Goal: Task Accomplishment & Management: Use online tool/utility

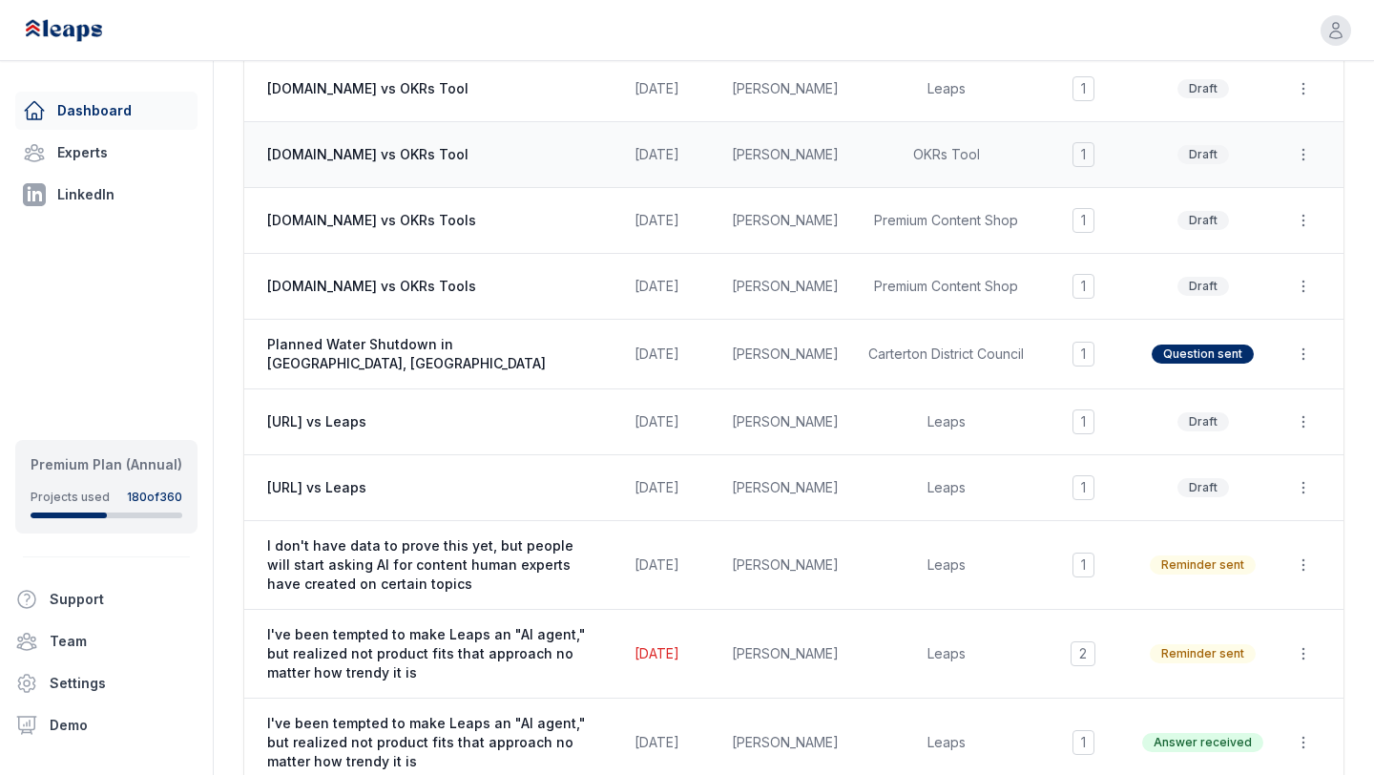
scroll to position [450, 0]
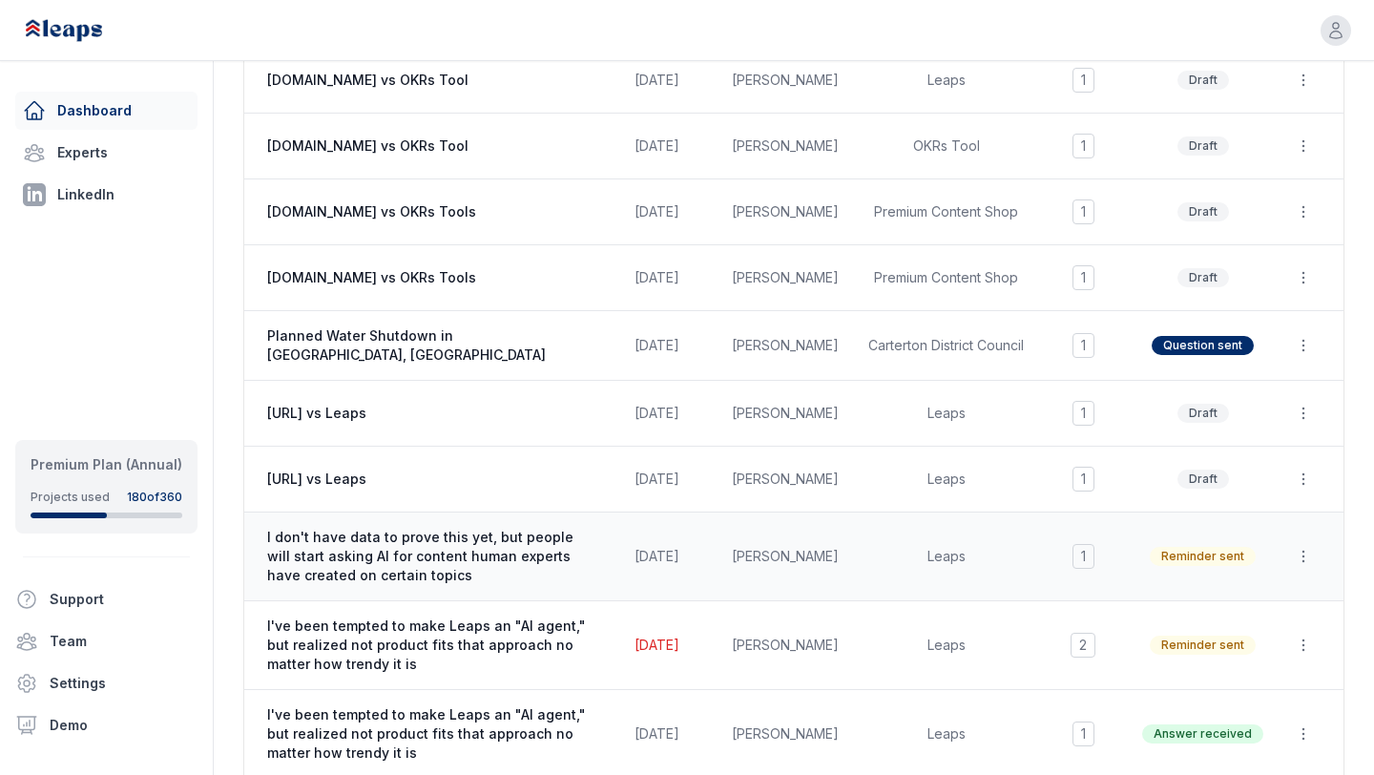
click at [882, 540] on td "Leaps" at bounding box center [946, 556] width 178 height 89
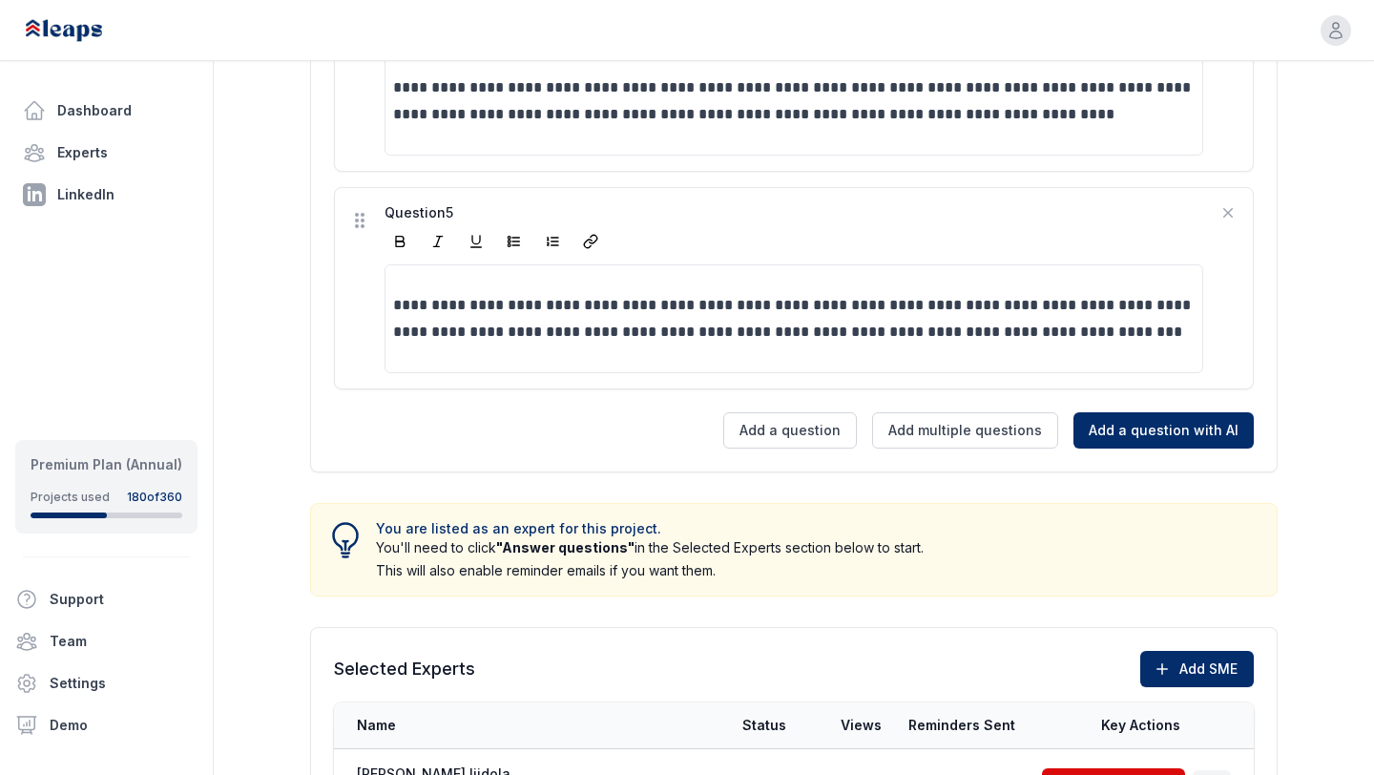
scroll to position [1642, 0]
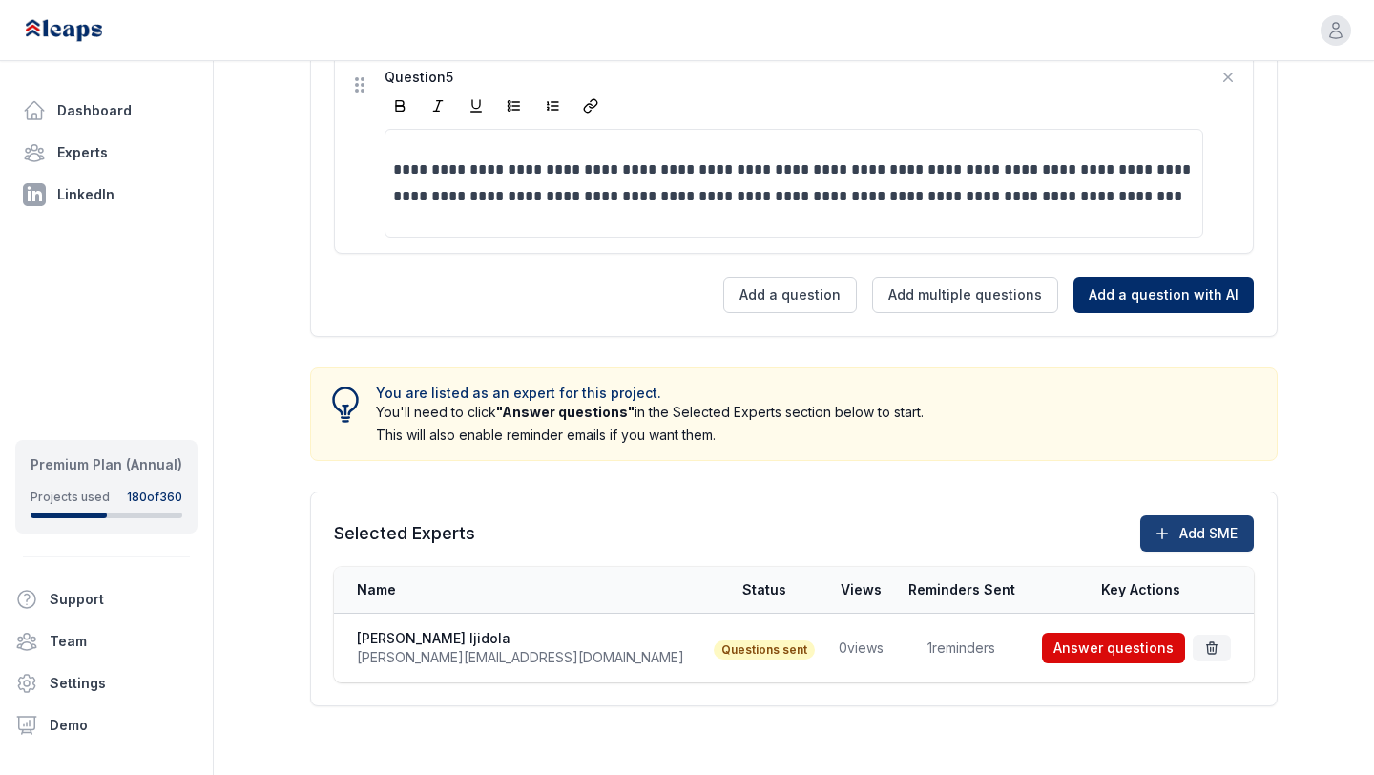
click at [1188, 524] on button "Add SME" at bounding box center [1197, 533] width 114 height 36
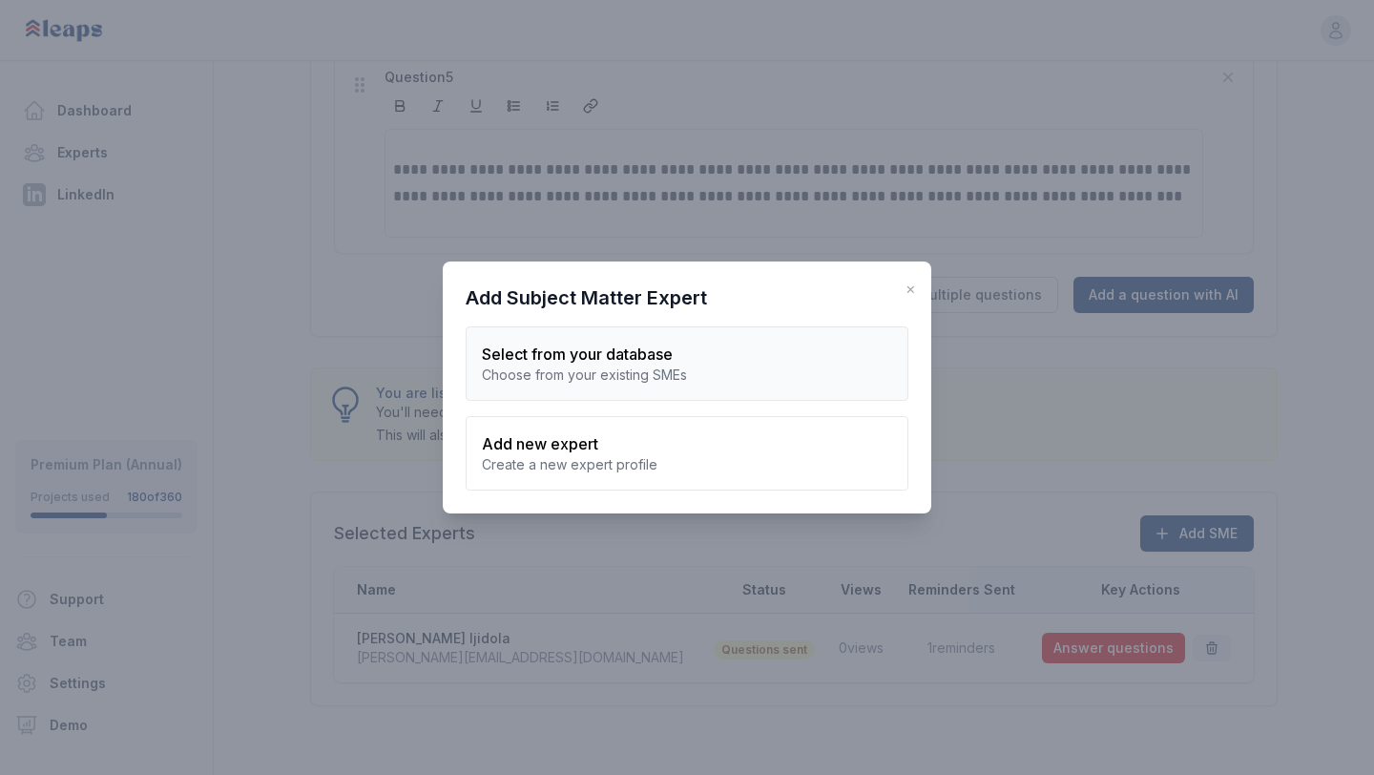
click at [694, 363] on div "Select from your database" at bounding box center [687, 354] width 410 height 23
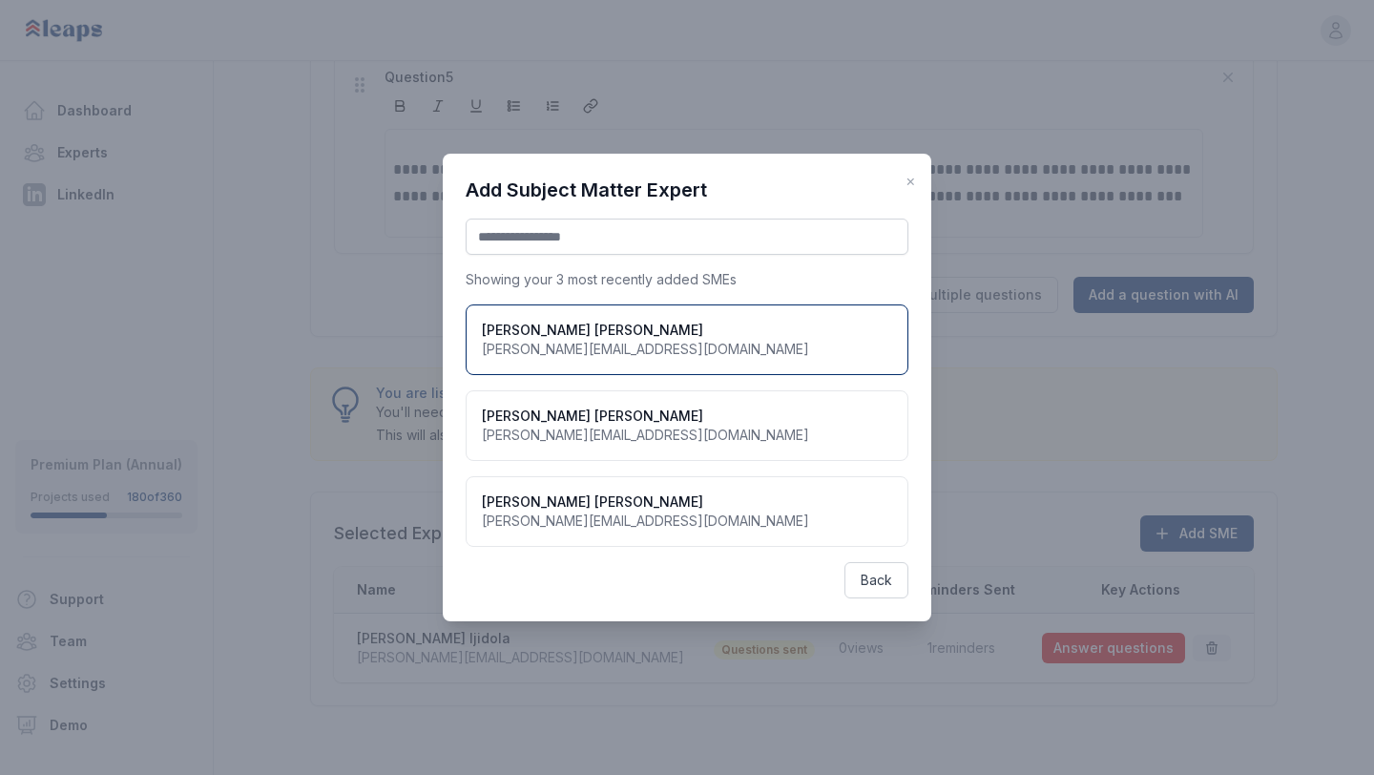
click at [599, 311] on div "[PERSON_NAME] [PERSON_NAME][EMAIL_ADDRESS][DOMAIN_NAME]" at bounding box center [687, 339] width 443 height 71
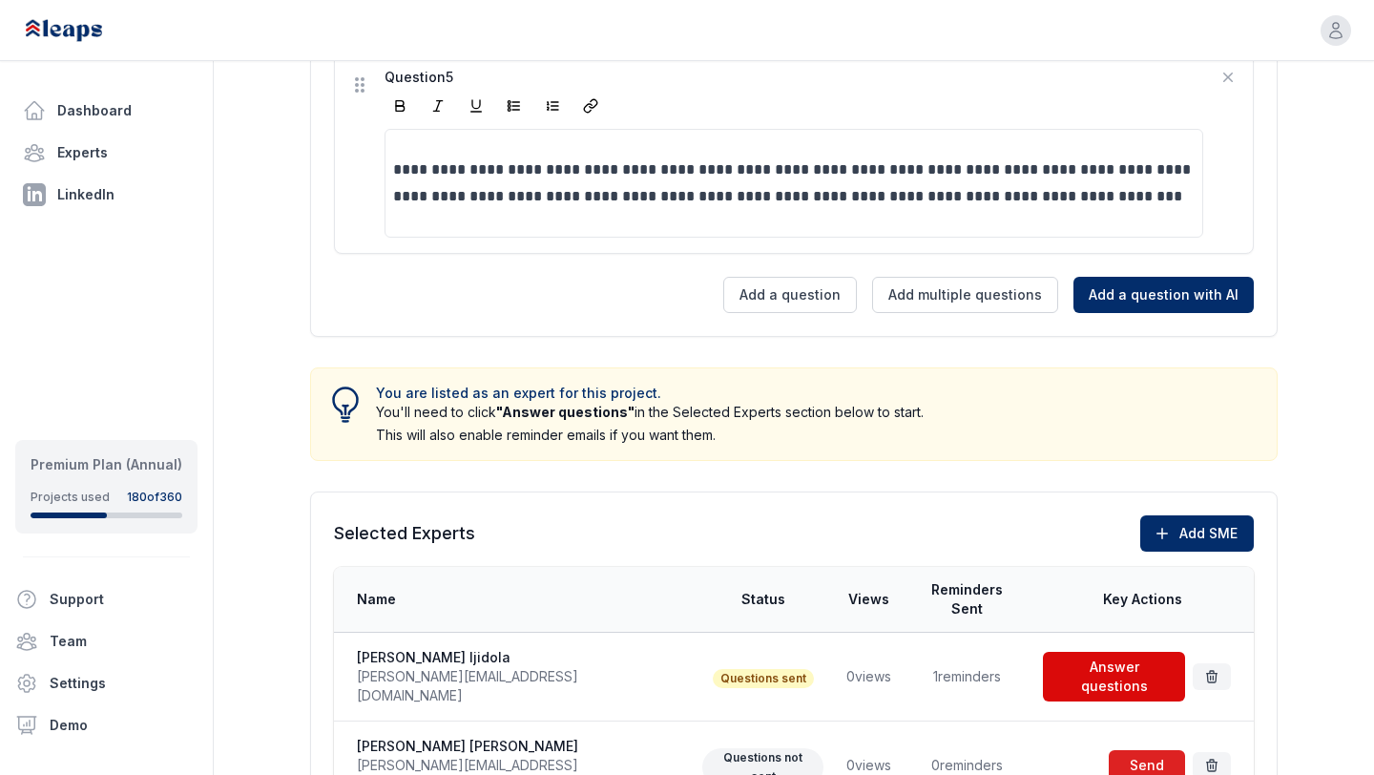
click at [1123, 746] on span at bounding box center [1147, 765] width 84 height 38
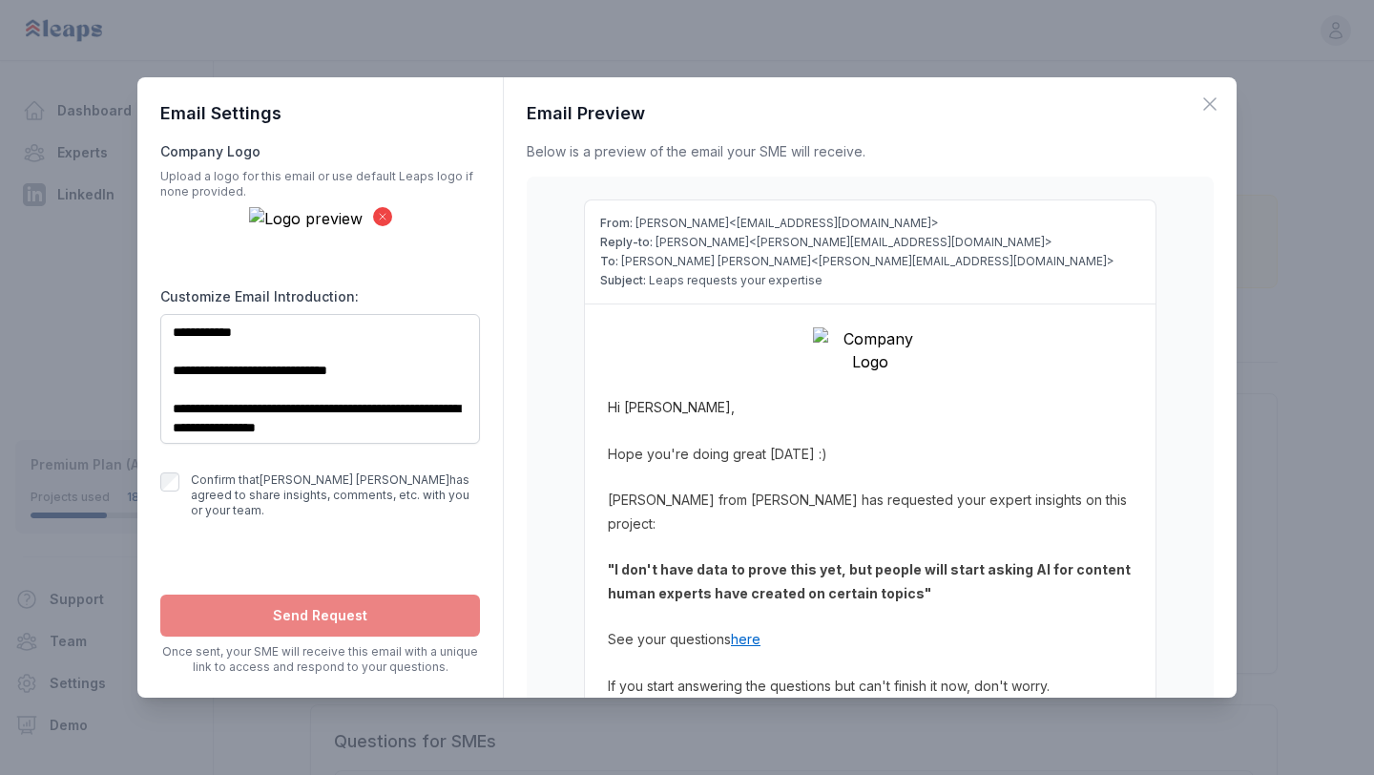
click at [379, 211] on icon at bounding box center [382, 216] width 11 height 11
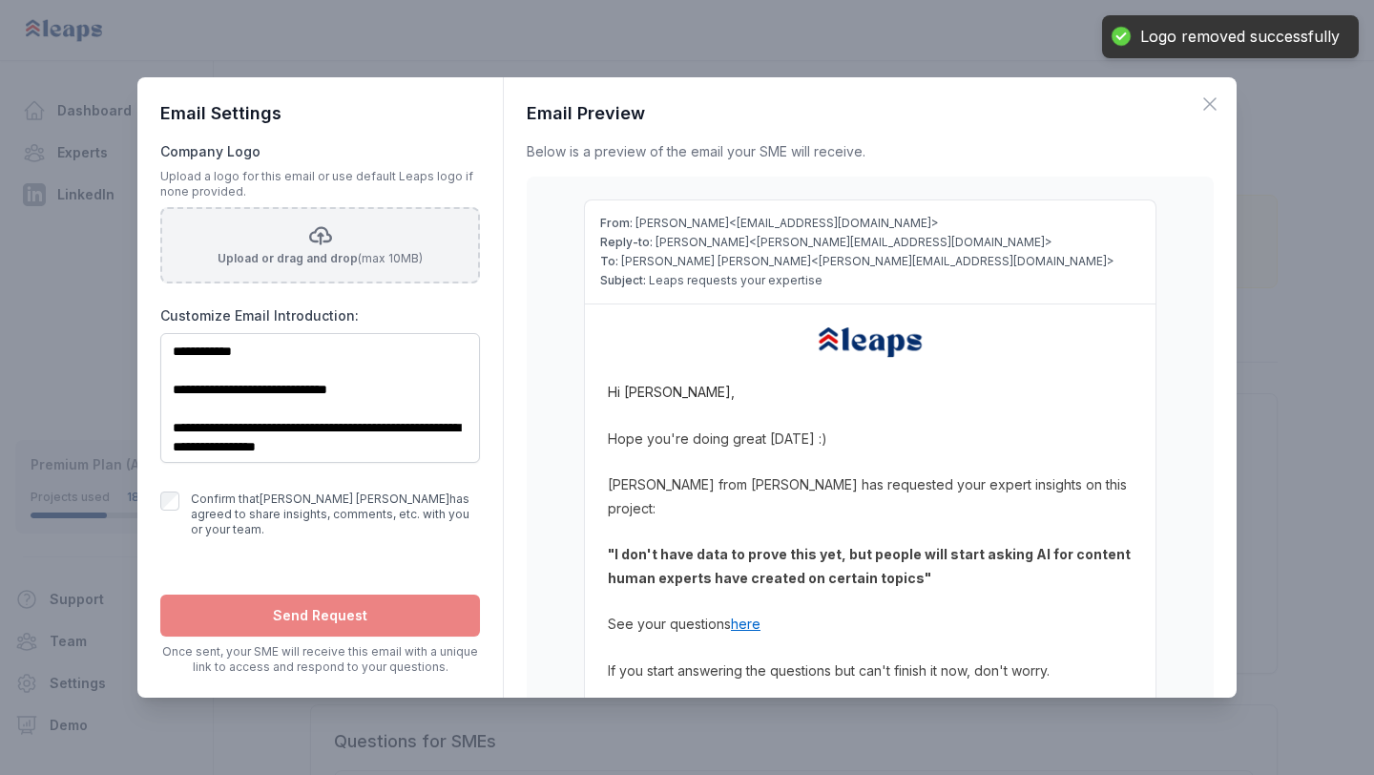
click at [319, 241] on icon at bounding box center [320, 235] width 23 height 23
click at [0, 0] on input "Upload or drag and drop (max 10MB)" at bounding box center [0, 0] width 0 height 0
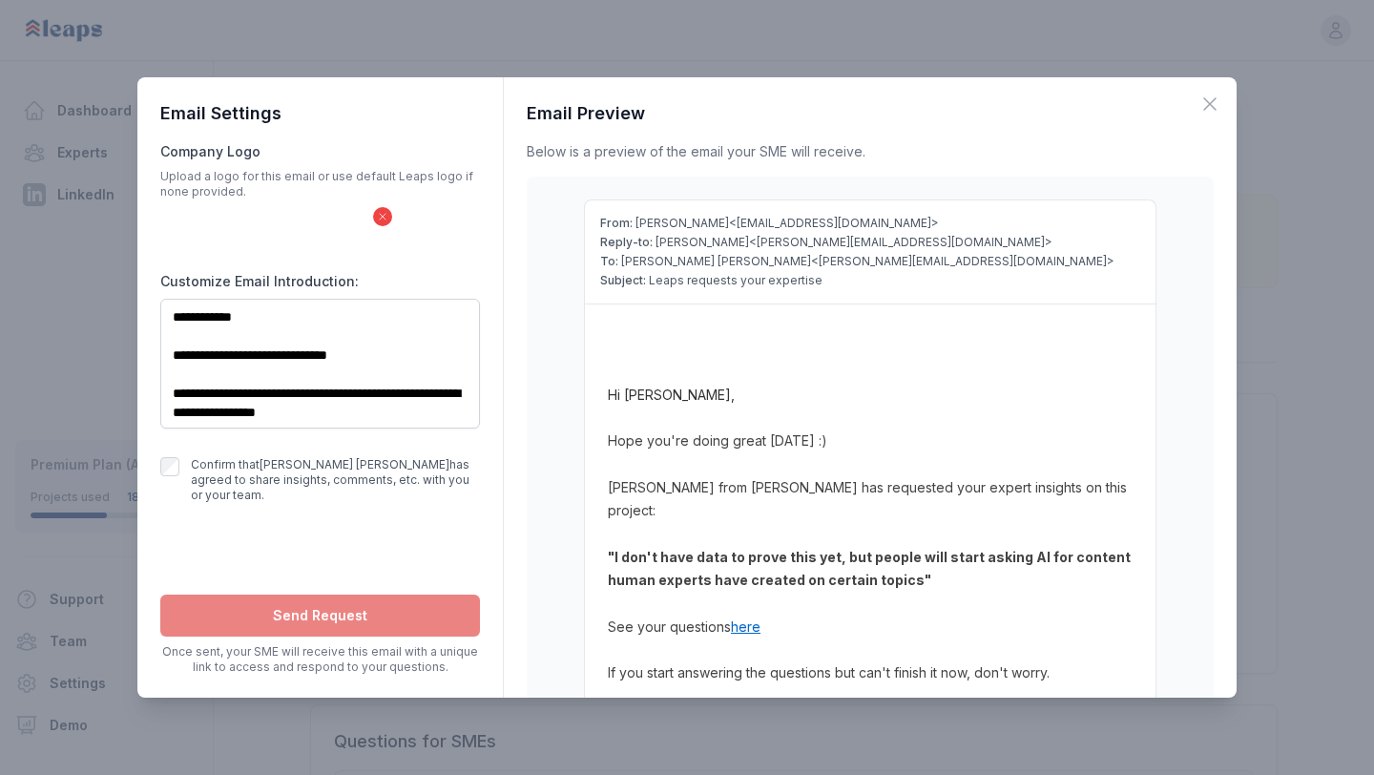
click at [383, 214] on icon at bounding box center [382, 216] width 11 height 11
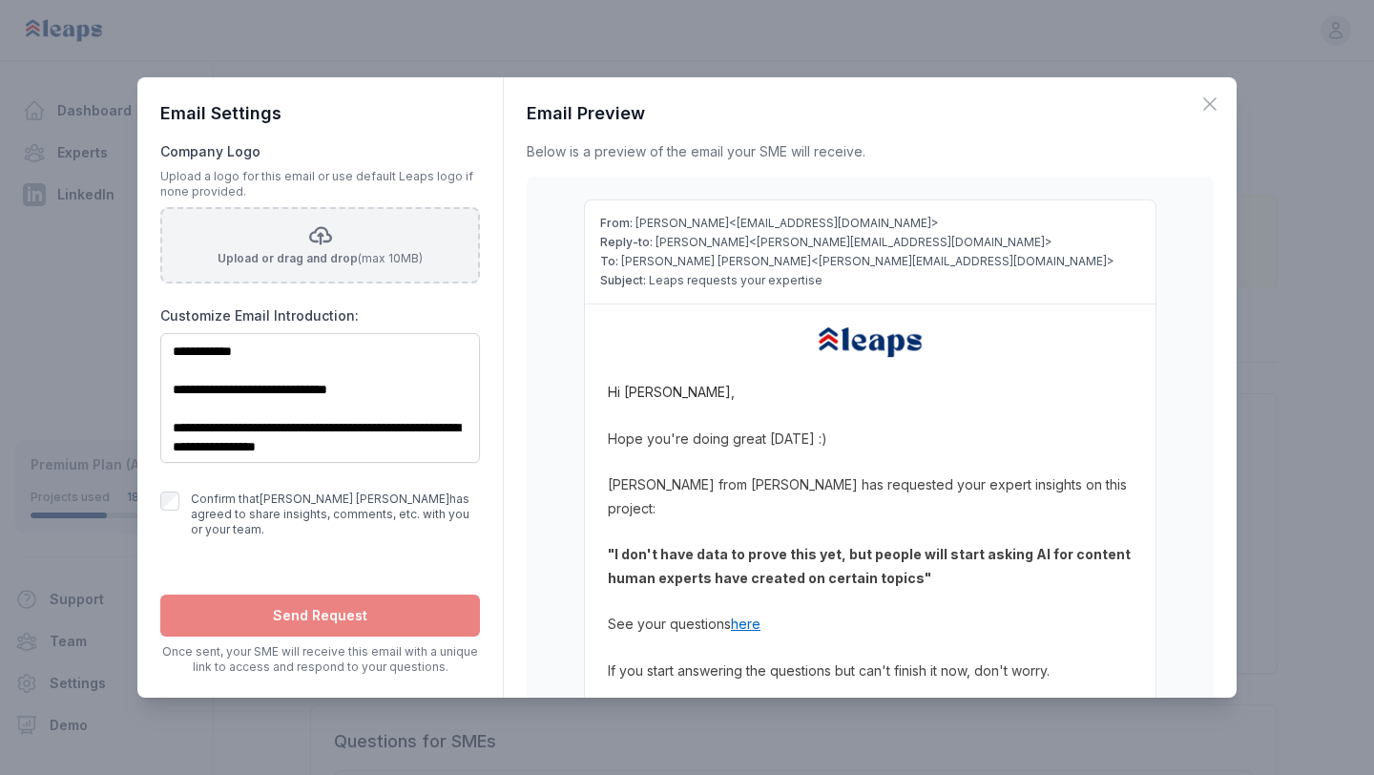
click at [331, 247] on div "Upload or drag and drop (max 10MB)" at bounding box center [320, 245] width 205 height 57
click at [0, 0] on input "Upload or drag and drop (max 10MB)" at bounding box center [0, 0] width 0 height 0
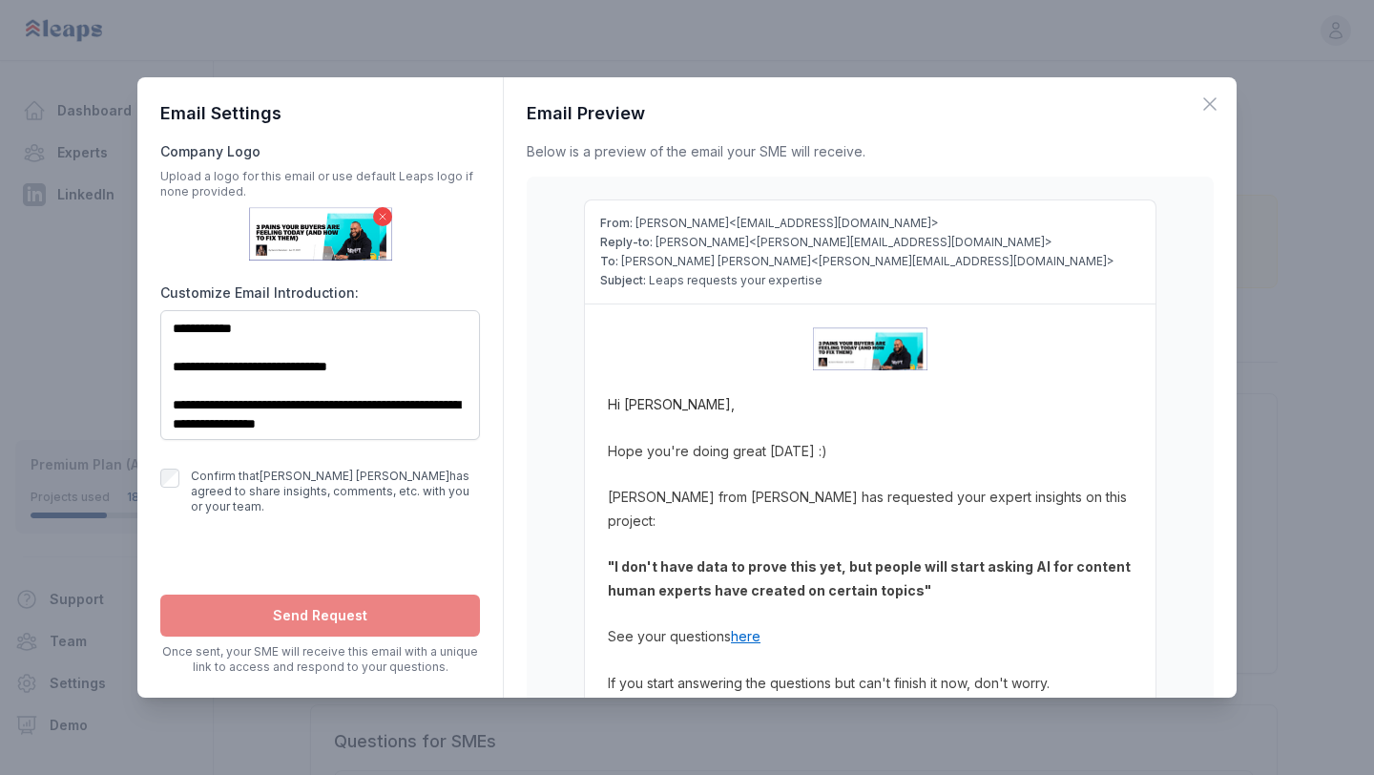
click at [381, 220] on icon at bounding box center [382, 216] width 11 height 11
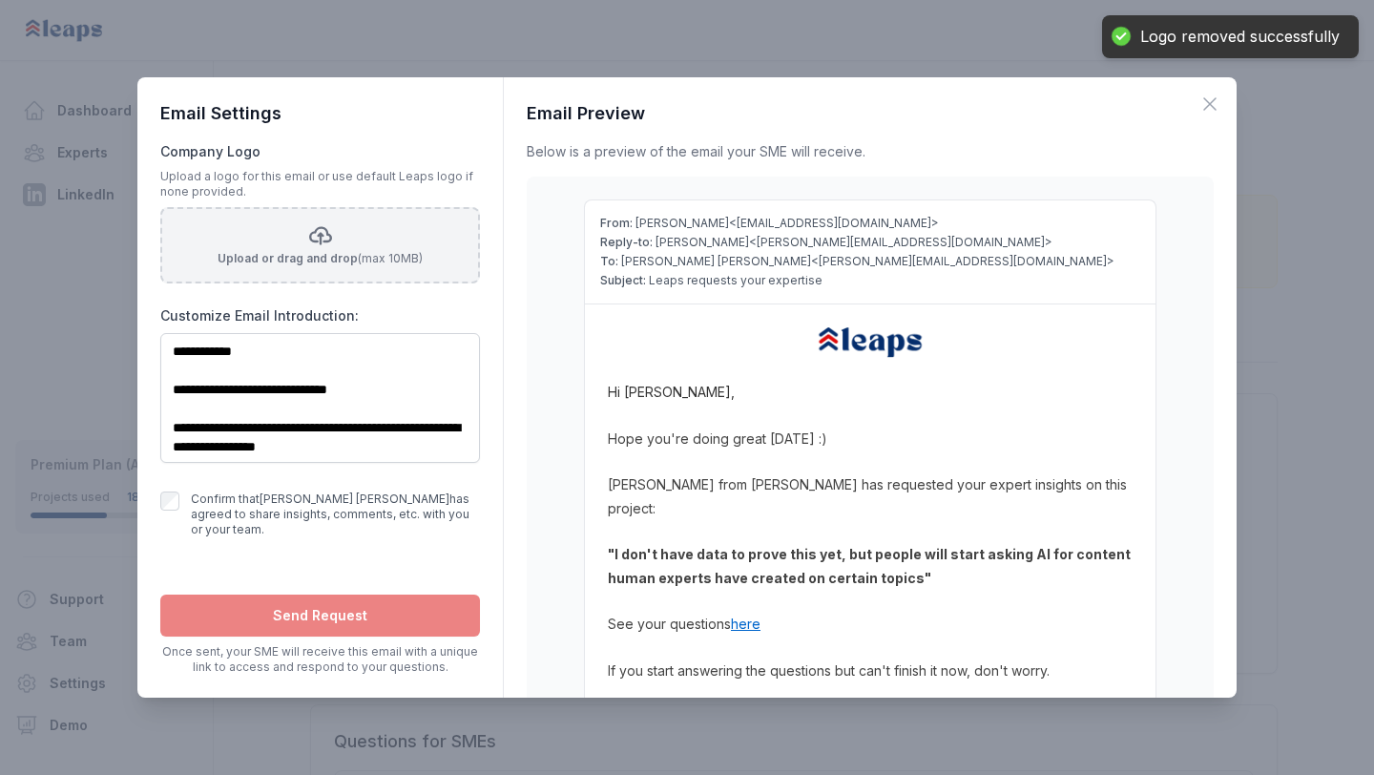
click at [349, 242] on div "Upload or drag and drop (max 10MB)" at bounding box center [320, 245] width 205 height 57
click at [0, 0] on input "Upload or drag and drop (max 10MB)" at bounding box center [0, 0] width 0 height 0
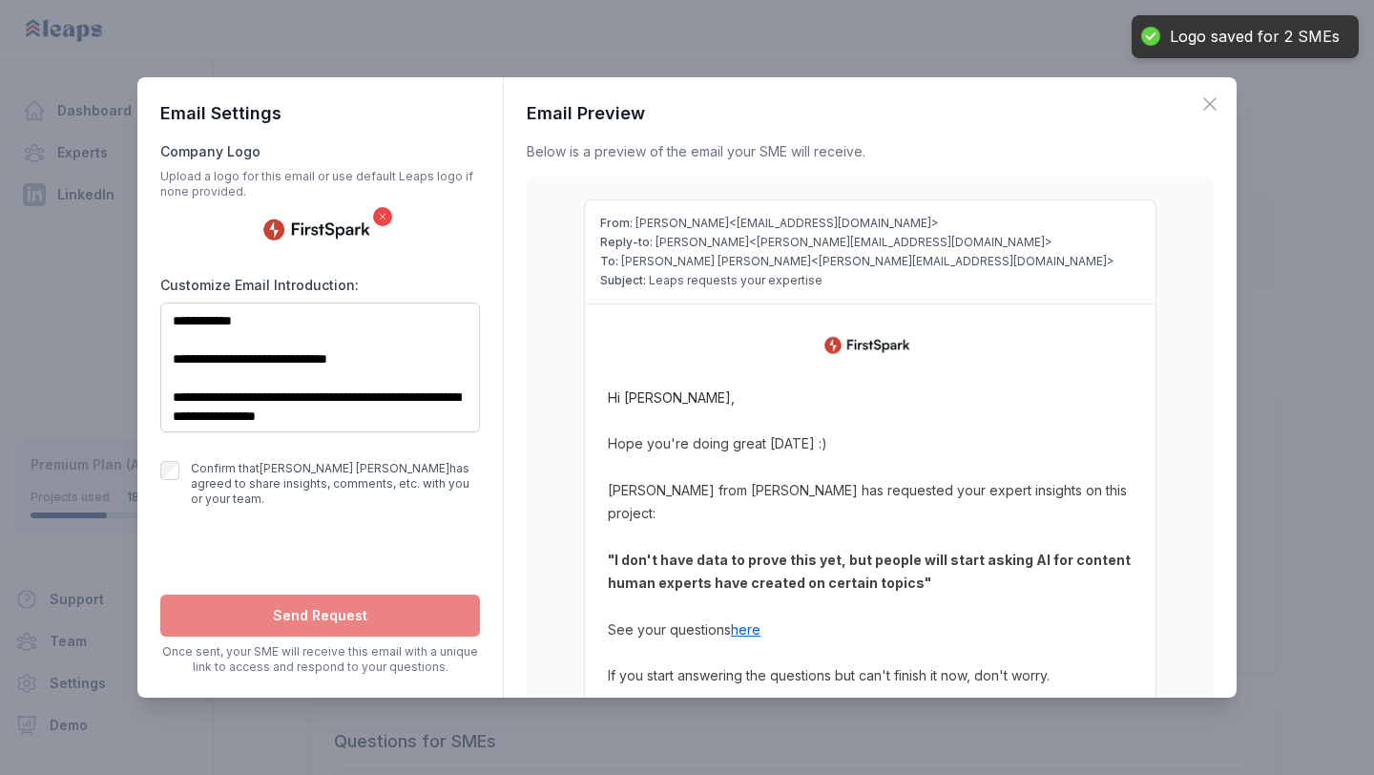
click at [381, 218] on icon at bounding box center [383, 217] width 6 height 6
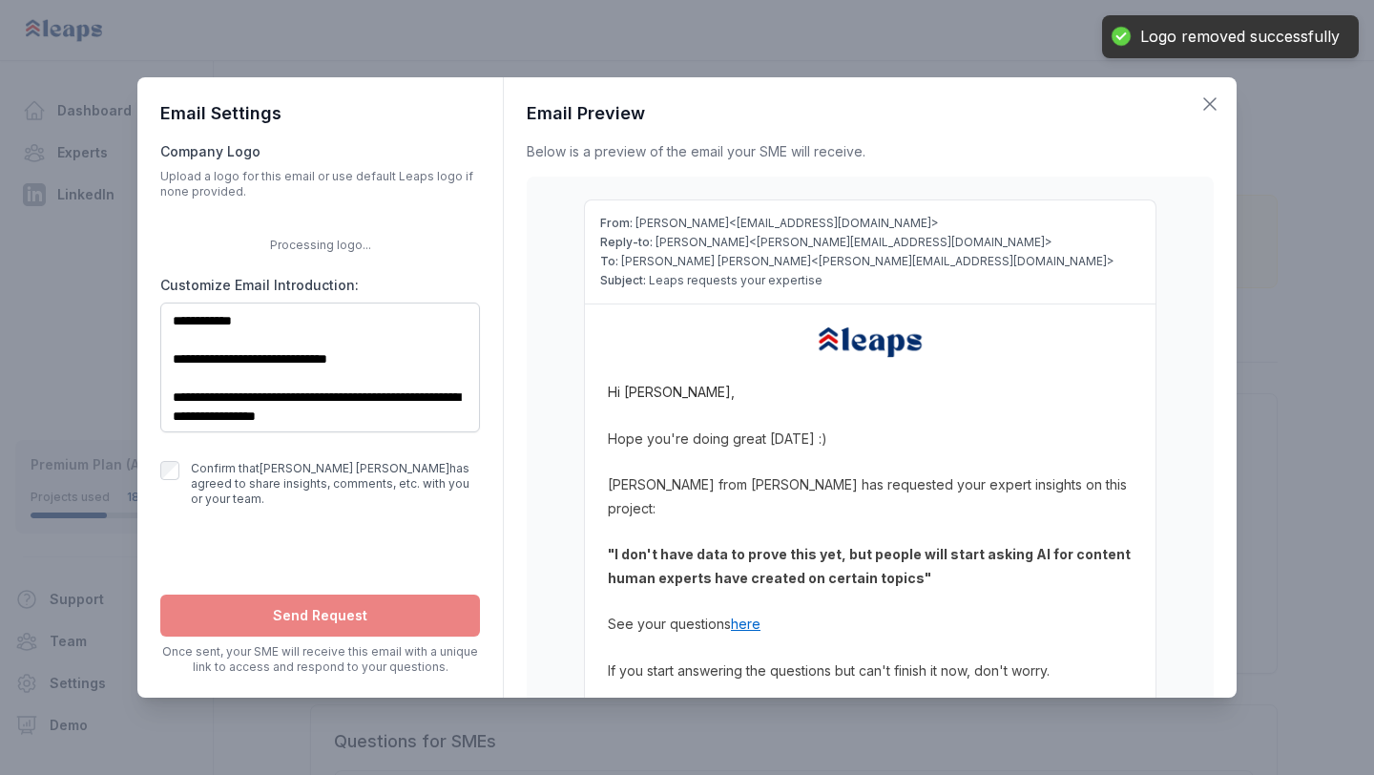
click at [1208, 105] on icon "button" at bounding box center [1209, 103] width 11 height 11
